Goal: Information Seeking & Learning: Learn about a topic

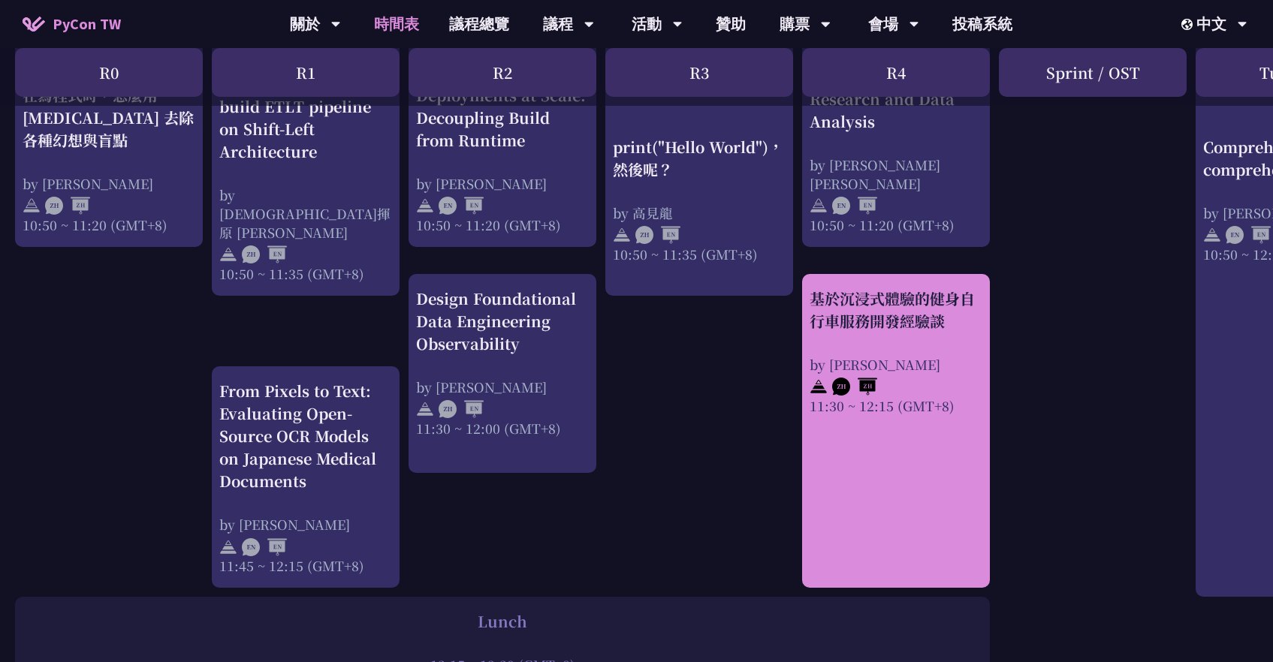
scroll to position [680, 0]
click at [970, 359] on div "by [PERSON_NAME]" at bounding box center [896, 363] width 173 height 19
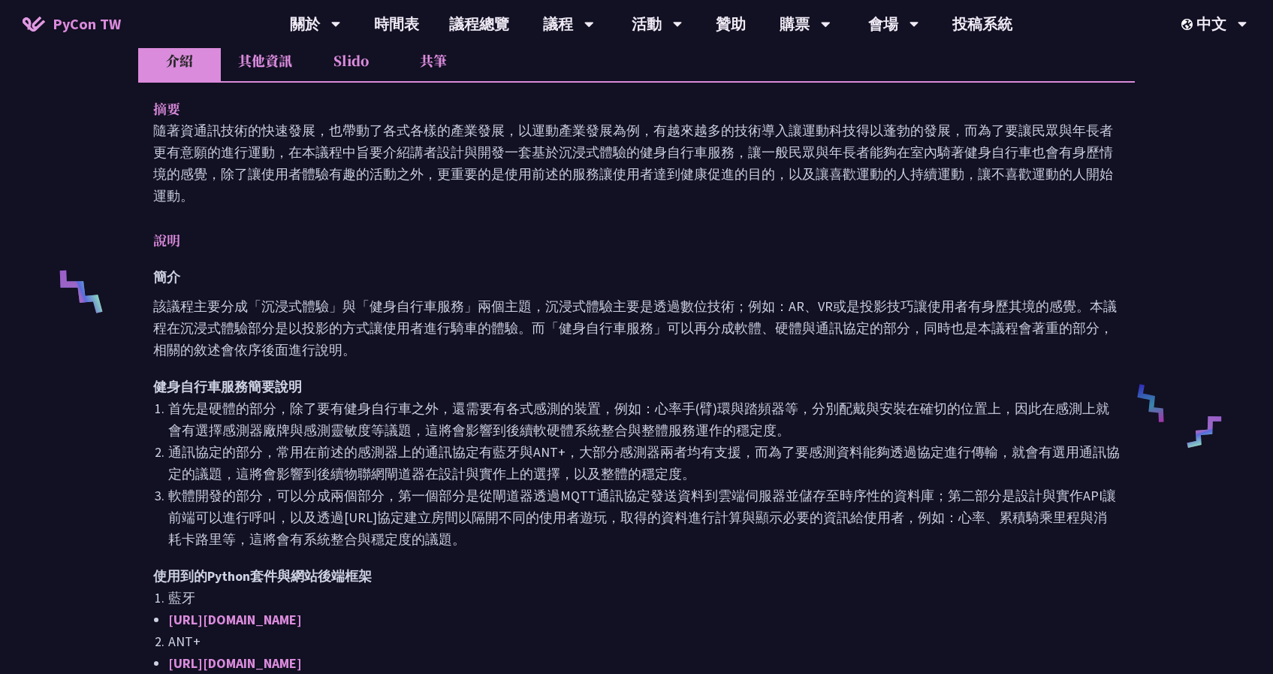
scroll to position [460, 0]
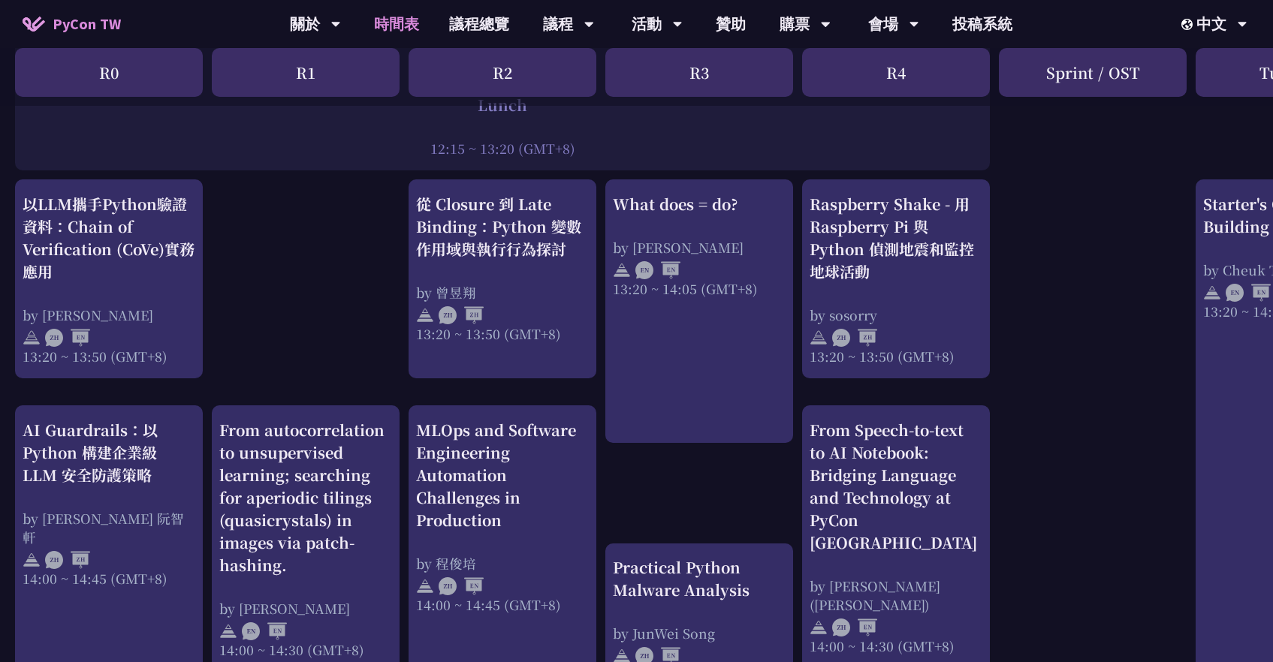
scroll to position [1241, 0]
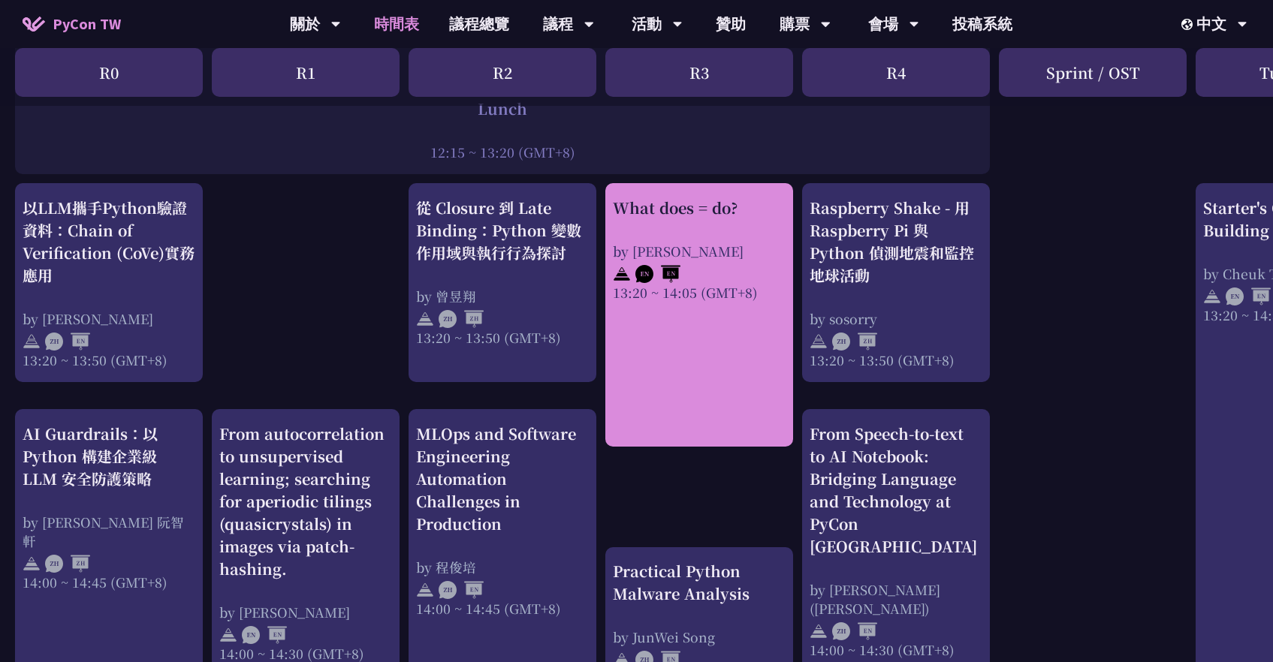
click at [762, 336] on link "What does = do? by [PERSON_NAME] 13:20 ~ 14:05 (GMT+8)" at bounding box center [699, 315] width 173 height 237
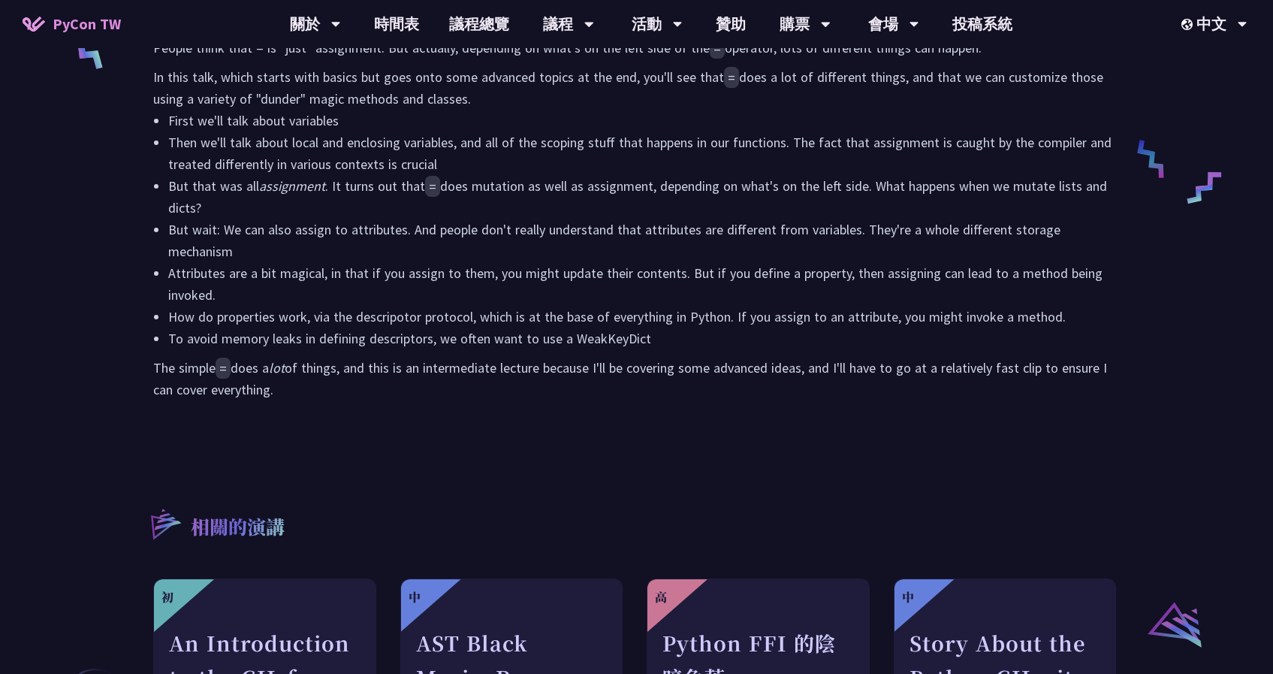
scroll to position [771, 0]
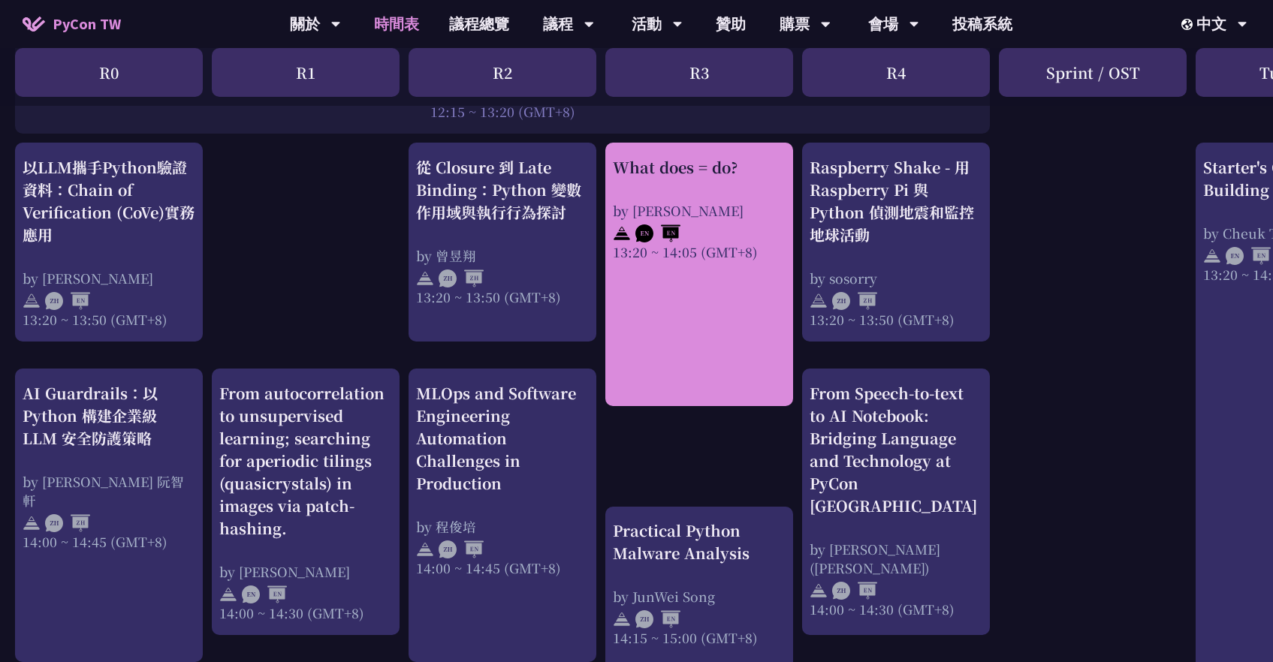
scroll to position [1275, 0]
